Goal: Task Accomplishment & Management: Use online tool/utility

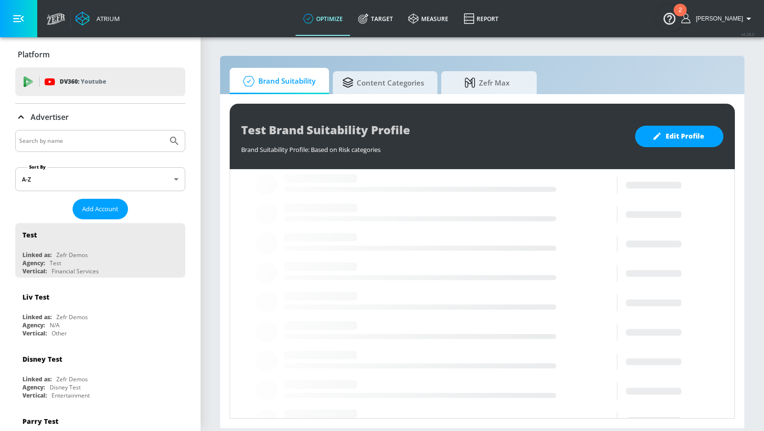
click at [144, 139] on input "Search by name" at bounding box center [91, 141] width 145 height 12
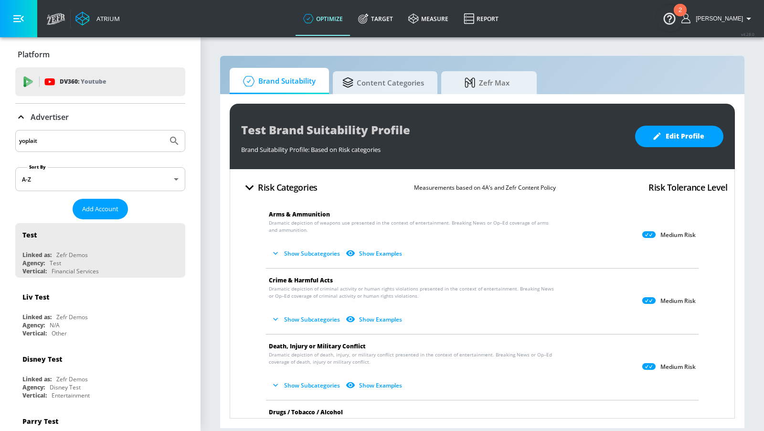
click at [164, 130] on button "Submit Search" at bounding box center [174, 140] width 21 height 21
drag, startPoint x: 81, startPoint y: 138, endPoint x: 0, endPoint y: 147, distance: 81.3
type input "general [PERSON_NAME]"
click at [164, 130] on button "Submit Search" at bounding box center [174, 140] width 21 height 21
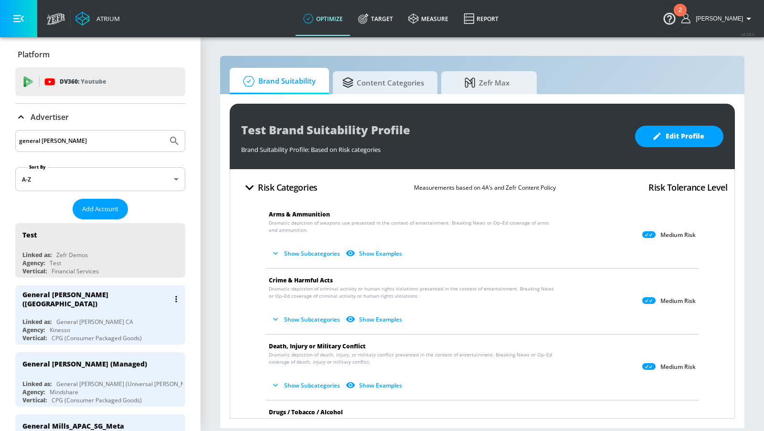
click at [110, 318] on div "Linked as: General [PERSON_NAME] CA" at bounding box center [102, 322] width 161 height 8
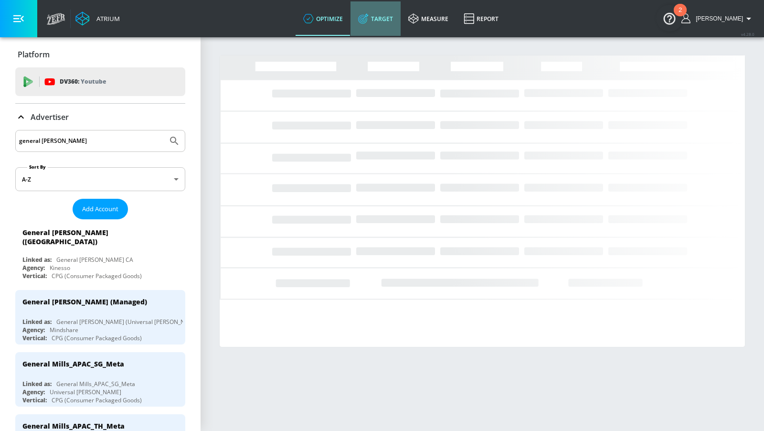
click at [391, 20] on link "Target" at bounding box center [376, 18] width 50 height 34
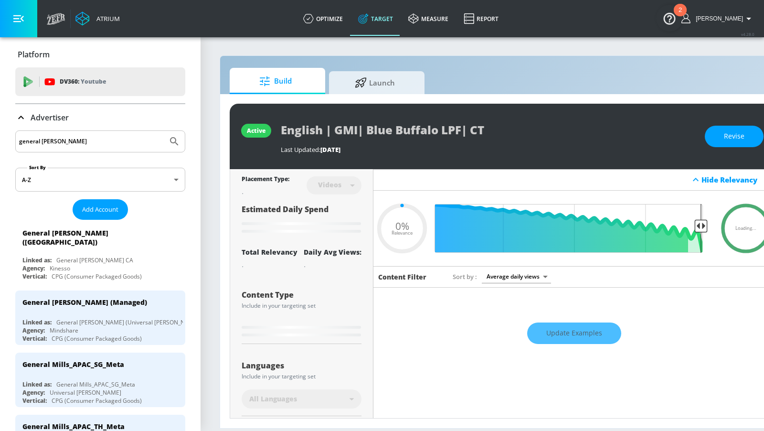
click at [432, 84] on div "Build Launch" at bounding box center [503, 81] width 546 height 26
type input "0.05"
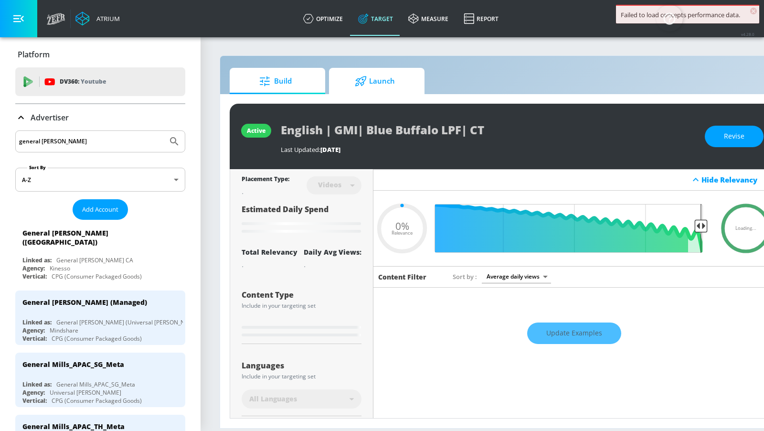
click at [402, 77] on span "Launch" at bounding box center [375, 81] width 73 height 23
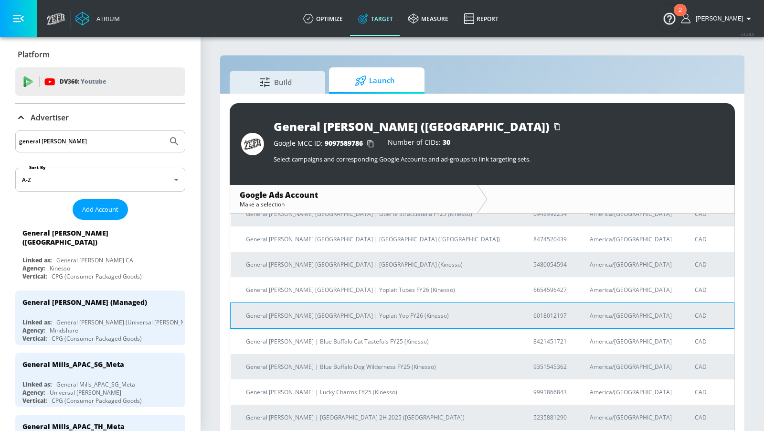
scroll to position [585, 0]
click at [369, 311] on p "General [PERSON_NAME] [GEOGRAPHIC_DATA] | Yoplait Yop FY26 (Kinesso)" at bounding box center [378, 316] width 265 height 10
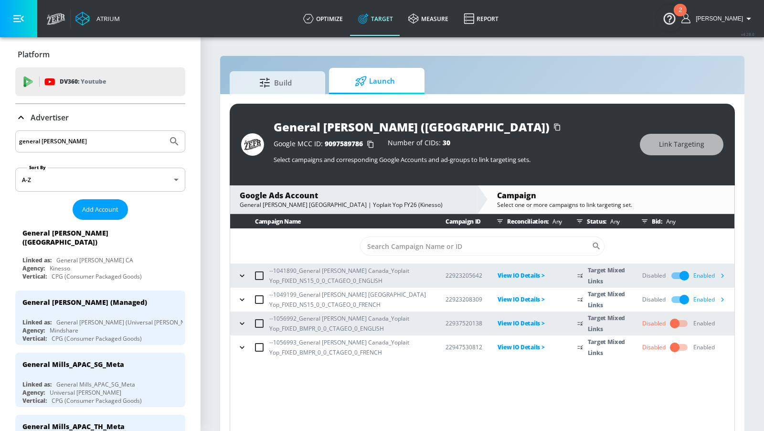
click at [60, 142] on input "general [PERSON_NAME]" at bounding box center [91, 141] width 145 height 12
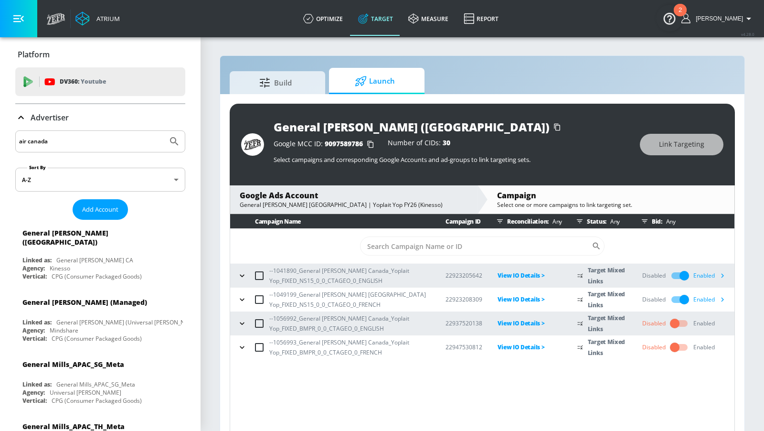
type input "air canada"
click at [164, 131] on button "Submit Search" at bounding box center [174, 141] width 21 height 21
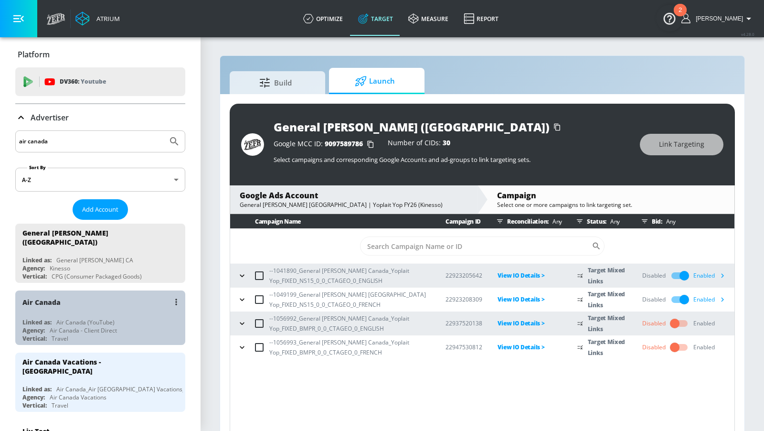
click at [113, 302] on div "Air Canada" at bounding box center [102, 301] width 161 height 23
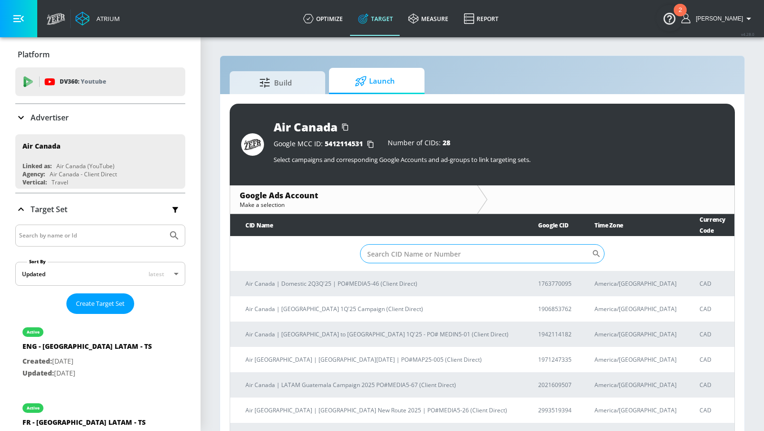
click at [463, 244] on input "Sort By" at bounding box center [476, 253] width 232 height 19
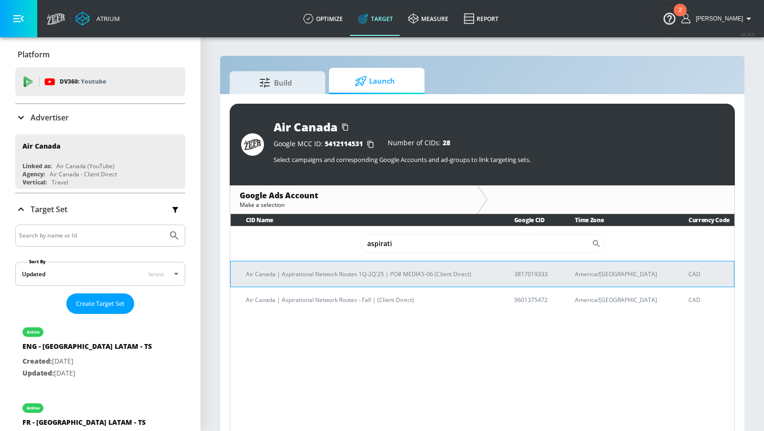
type input "aspirati"
click at [444, 272] on p "Air Canada | Aspirational Network Routes 1Q-2Q'25 | PO# MEDIA5-06 (Client Direc…" at bounding box center [369, 274] width 246 height 10
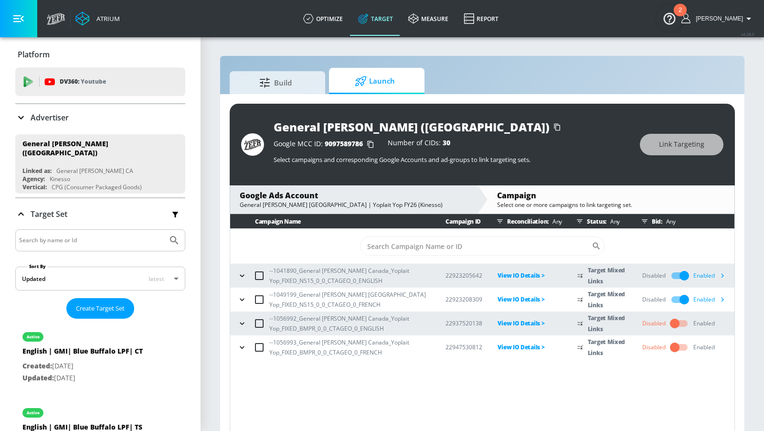
click at [54, 118] on p "Advertiser" at bounding box center [50, 117] width 38 height 11
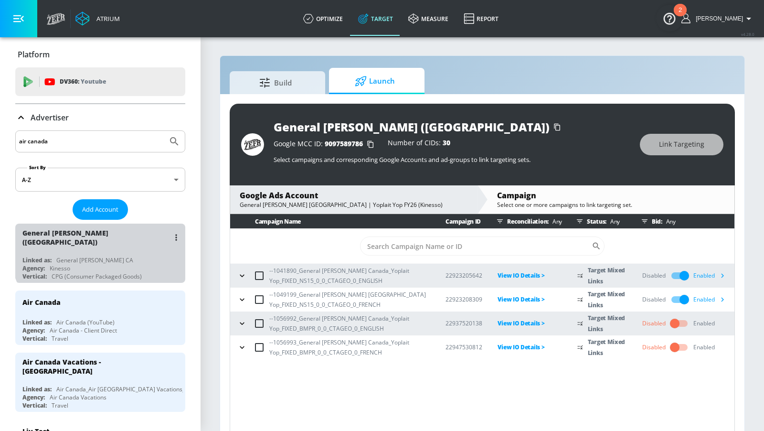
click at [121, 240] on div "General [PERSON_NAME] ([GEOGRAPHIC_DATA])" at bounding box center [102, 238] width 161 height 28
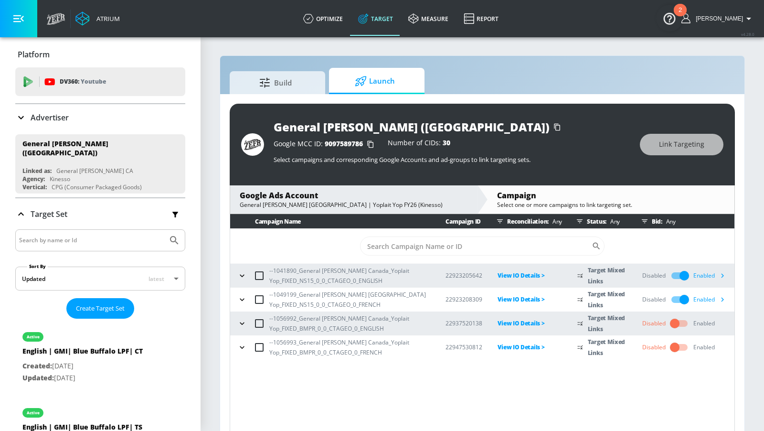
click at [389, 93] on span at bounding box center [377, 93] width 96 height 1
click at [386, 80] on span "Launch" at bounding box center [375, 81] width 73 height 23
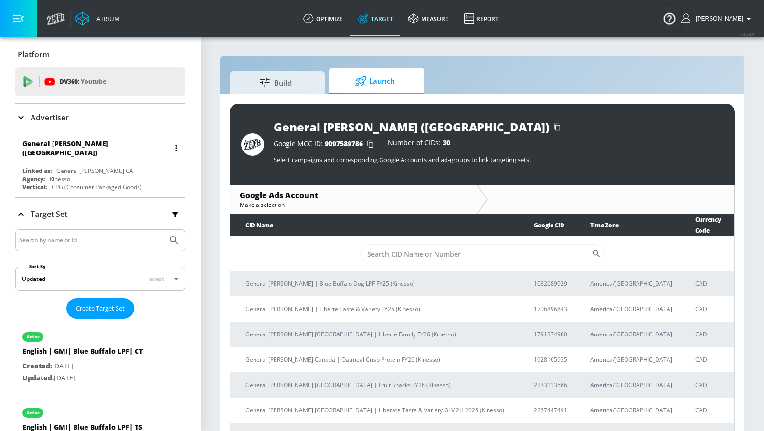
click at [165, 157] on div "General [PERSON_NAME] ([GEOGRAPHIC_DATA])" at bounding box center [102, 148] width 161 height 28
click at [114, 167] on div "Linked as: General [PERSON_NAME] CA" at bounding box center [102, 171] width 161 height 8
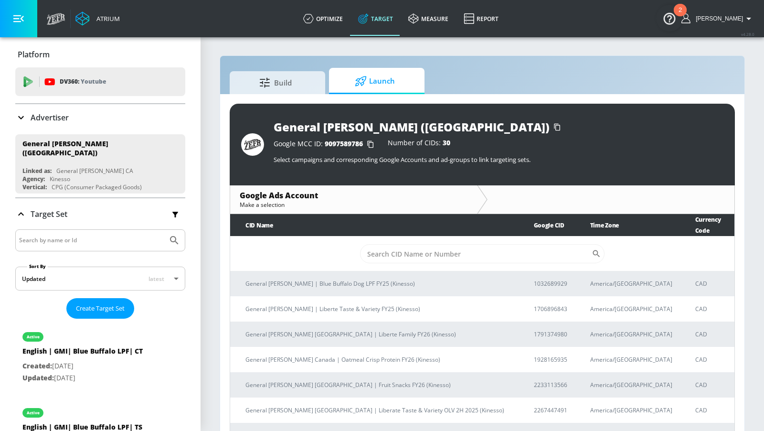
click at [21, 117] on icon at bounding box center [20, 117] width 11 height 11
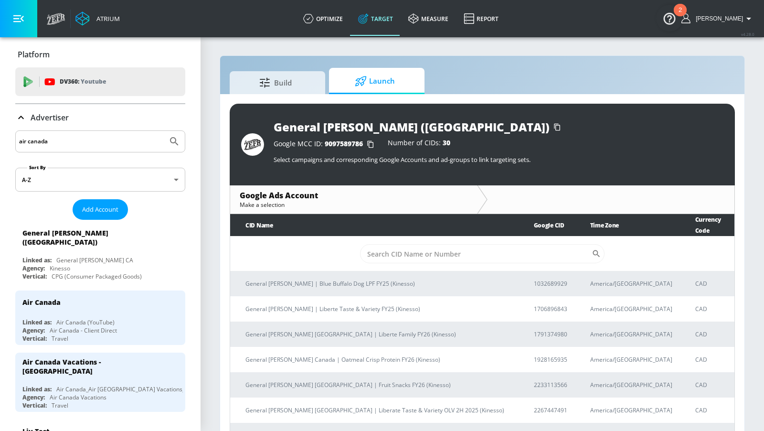
click at [75, 141] on input "air canada" at bounding box center [91, 141] width 145 height 12
click at [112, 310] on div "Air Canada Linked as: Air Canada (YouTube) Agency: Air Canada - Client Direct V…" at bounding box center [100, 317] width 170 height 54
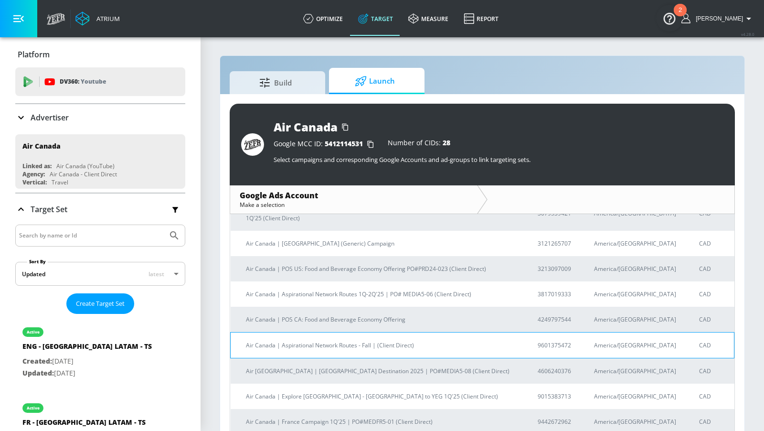
scroll to position [227, 0]
click at [398, 340] on p "Air Canada | Aspirational Network Routes - Fall | (Client Direct)" at bounding box center [380, 345] width 269 height 10
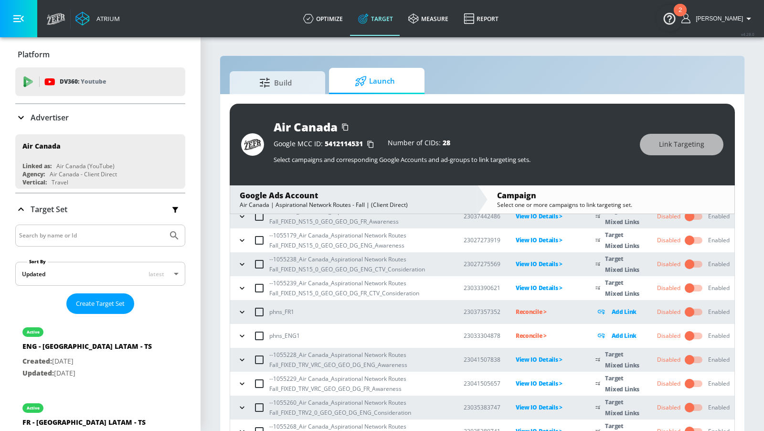
scroll to position [163, 0]
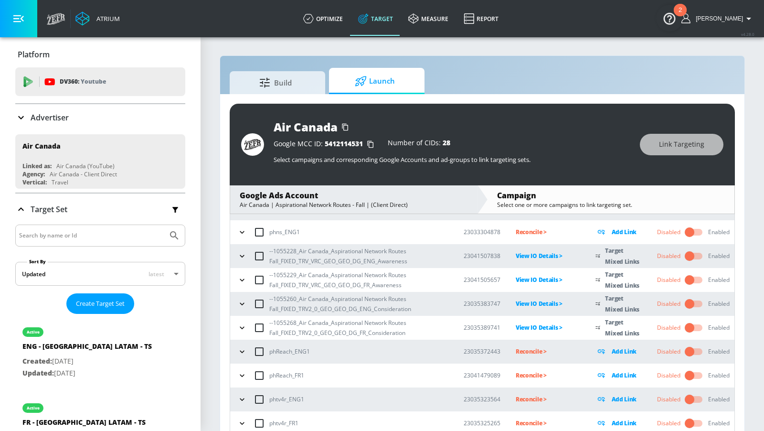
click at [557, 135] on div "Google MCC ID: 5412114531 Number of CIDs: 28 Select campaigns and corresponding…" at bounding box center [452, 152] width 357 height 35
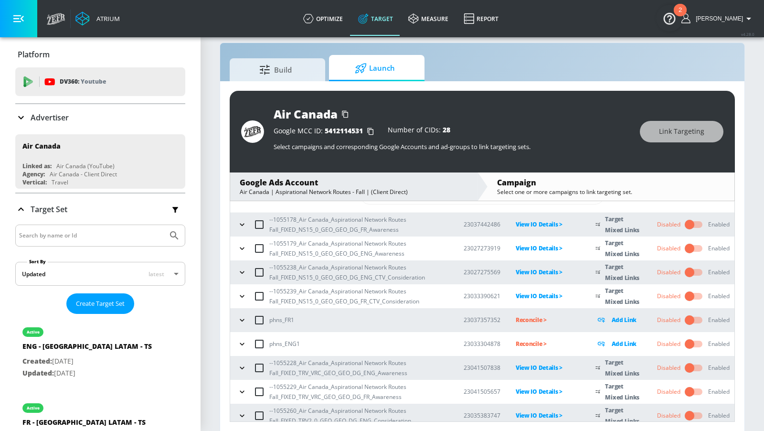
scroll to position [0, 0]
